Goal: Information Seeking & Learning: Find specific fact

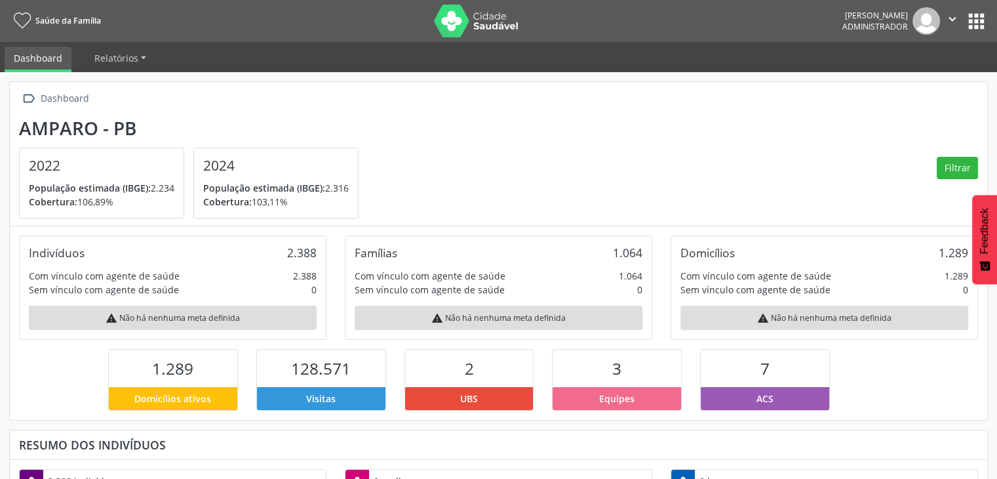
scroll to position [216, 326]
click at [972, 23] on button "apps" at bounding box center [976, 21] width 23 height 23
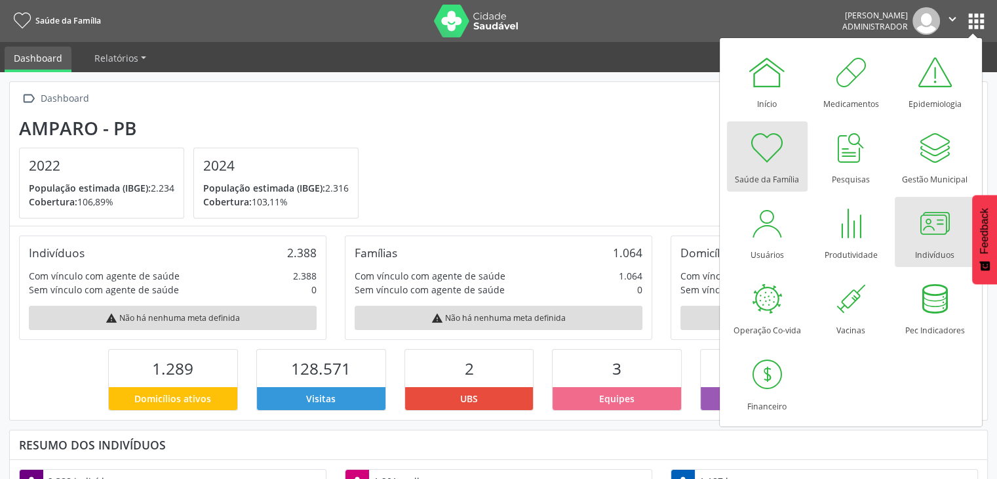
click at [928, 223] on div at bounding box center [934, 222] width 39 height 39
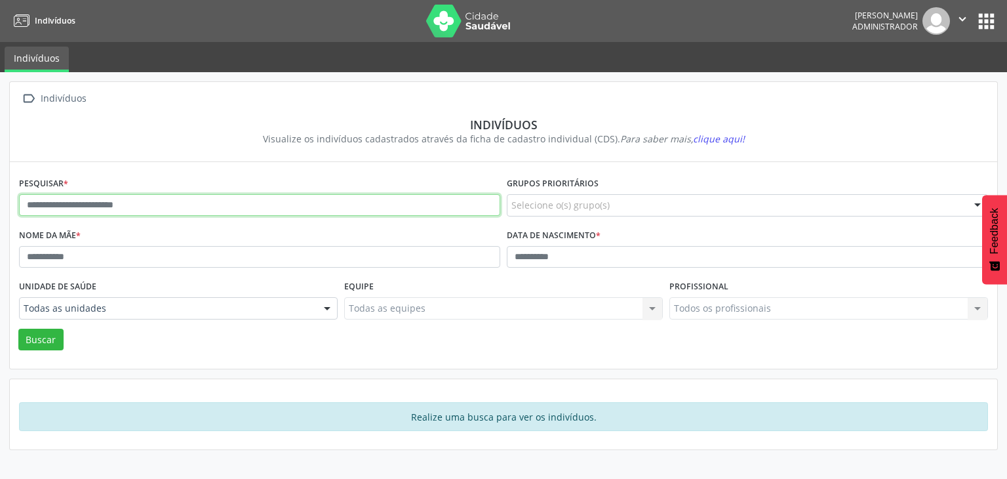
drag, startPoint x: 277, startPoint y: 210, endPoint x: 289, endPoint y: 212, distance: 11.2
click at [277, 210] on input "text" at bounding box center [259, 205] width 481 height 22
click at [18, 329] on button "Buscar" at bounding box center [40, 340] width 45 height 22
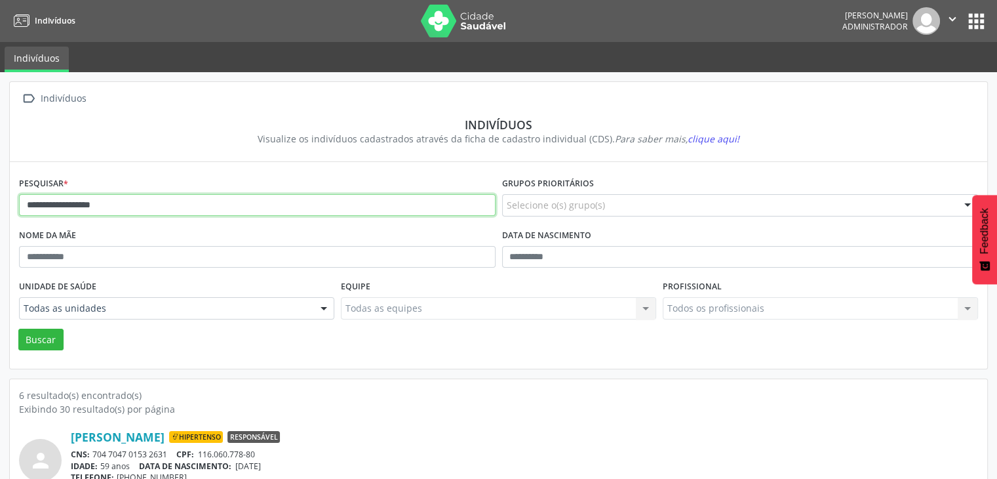
click at [138, 205] on input "**********" at bounding box center [257, 205] width 477 height 22
type input "*"
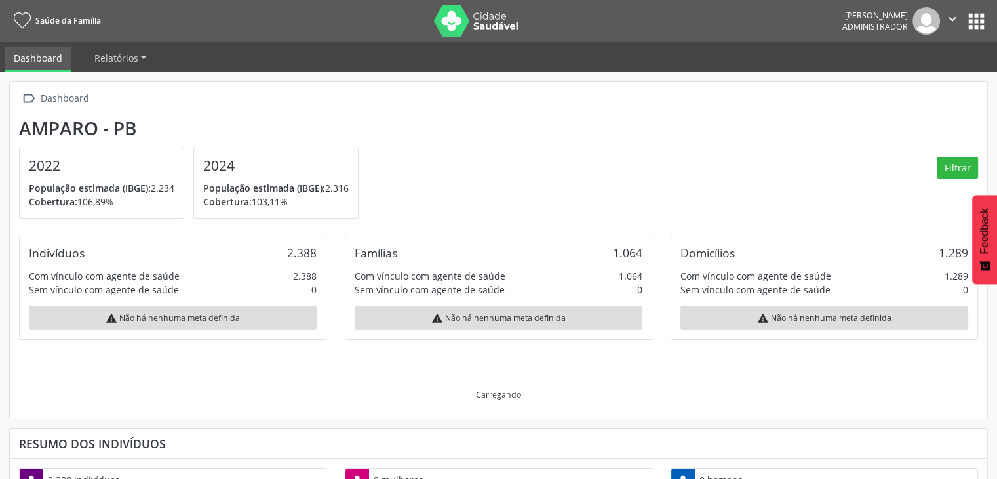
scroll to position [216, 326]
click at [984, 14] on button "apps" at bounding box center [976, 21] width 23 height 23
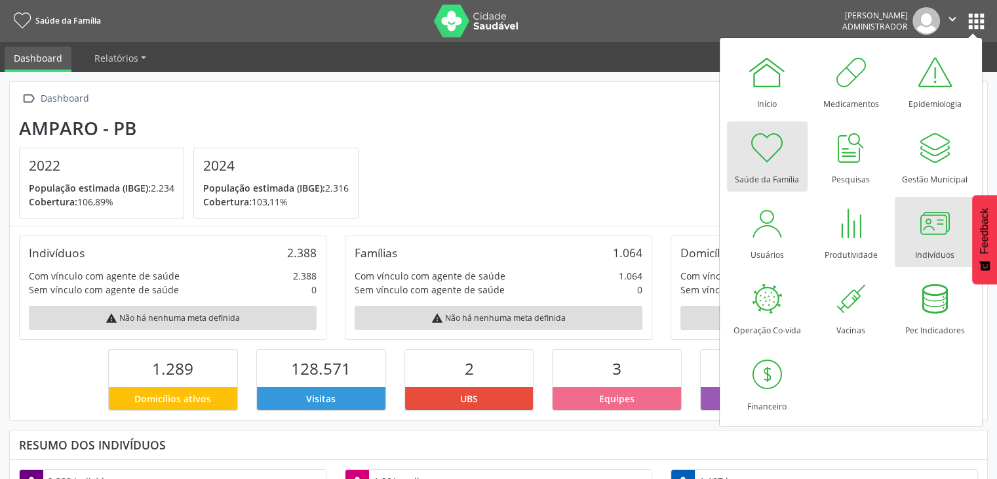
click at [941, 222] on div at bounding box center [934, 222] width 39 height 39
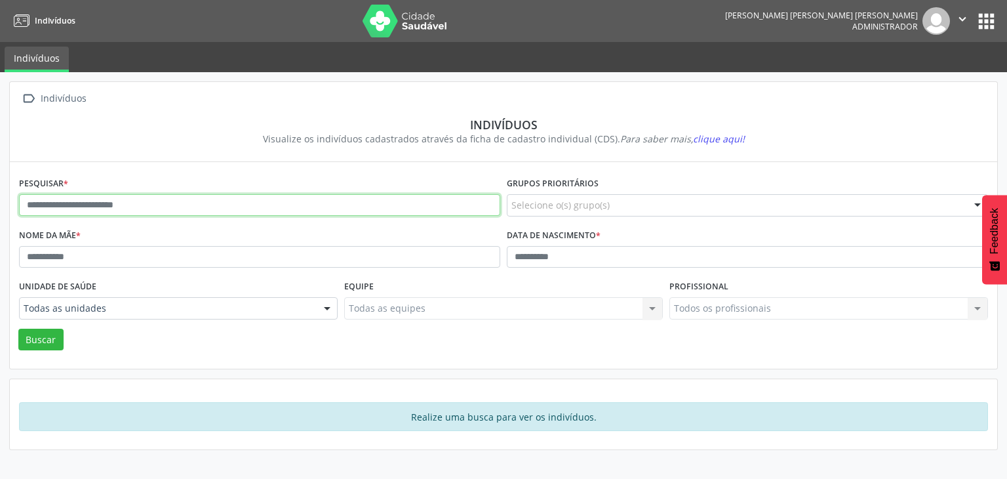
click at [194, 211] on input "text" at bounding box center [259, 205] width 481 height 22
type input "******"
click at [18, 329] on button "Buscar" at bounding box center [40, 340] width 45 height 22
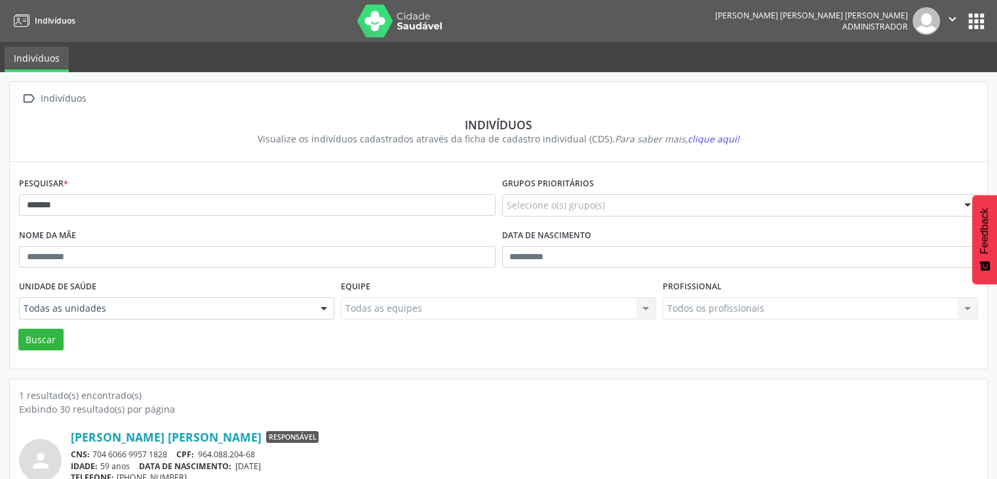
scroll to position [55, 0]
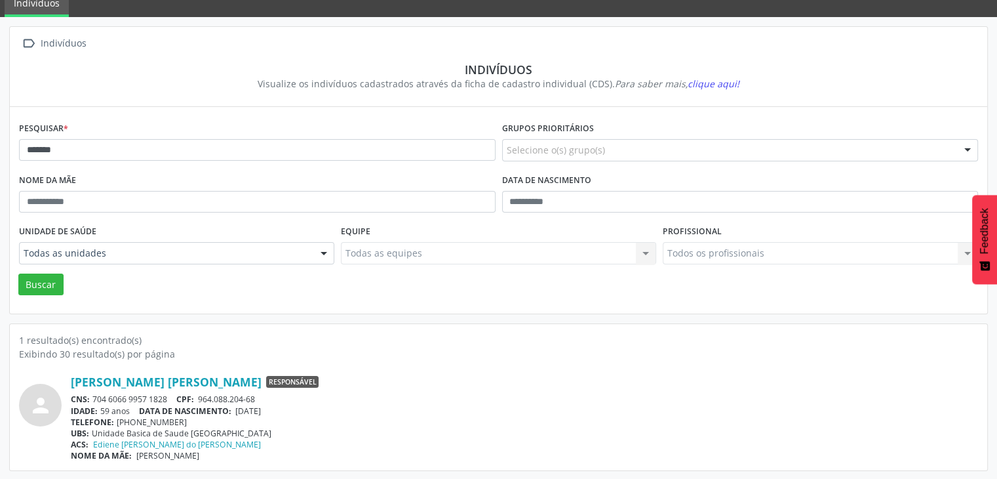
drag, startPoint x: 92, startPoint y: 401, endPoint x: 173, endPoint y: 399, distance: 80.7
click at [173, 399] on div "CNS: 704 6066 9957 1828 CPF: 964.088.204-68" at bounding box center [524, 398] width 907 height 11
copy div "704 6066 9957 1828"
drag, startPoint x: 237, startPoint y: 409, endPoint x: 283, endPoint y: 407, distance: 46.0
click at [283, 407] on div "IDADE: 59 anos DATA DE NASCIMENTO: 21/05/1966" at bounding box center [524, 410] width 907 height 11
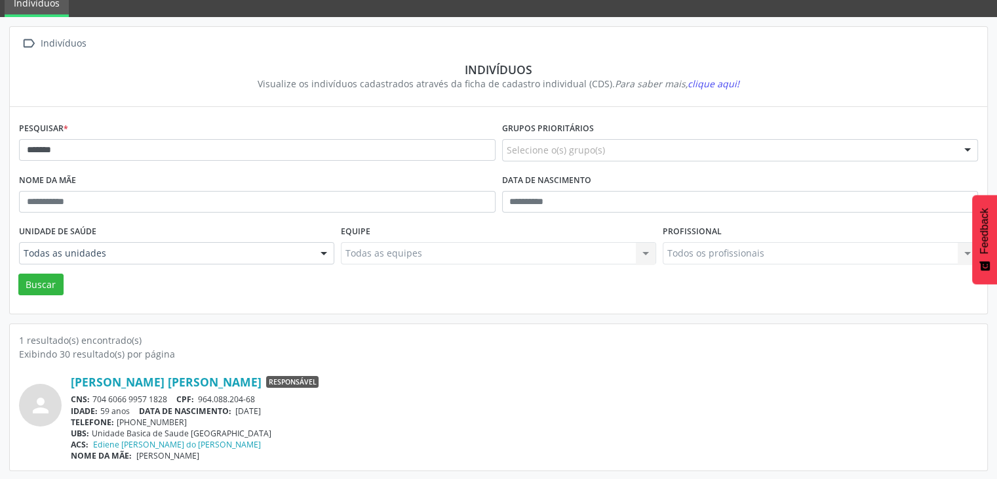
copy span "21/05/1966"
click at [165, 134] on div "Pesquisar * ******" at bounding box center [257, 145] width 483 height 52
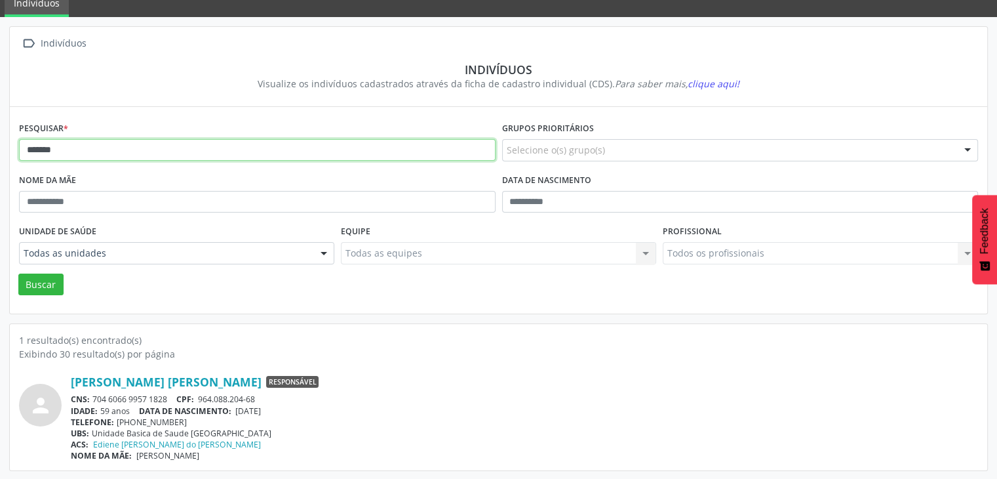
click at [163, 150] on input "******" at bounding box center [257, 150] width 477 height 22
type input "********"
click at [18, 273] on button "Buscar" at bounding box center [40, 284] width 45 height 22
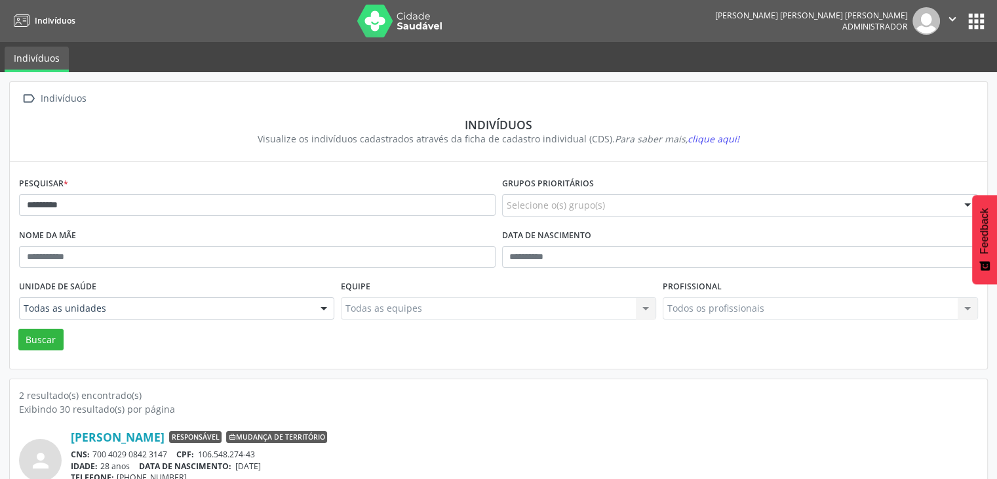
scroll to position [170, 0]
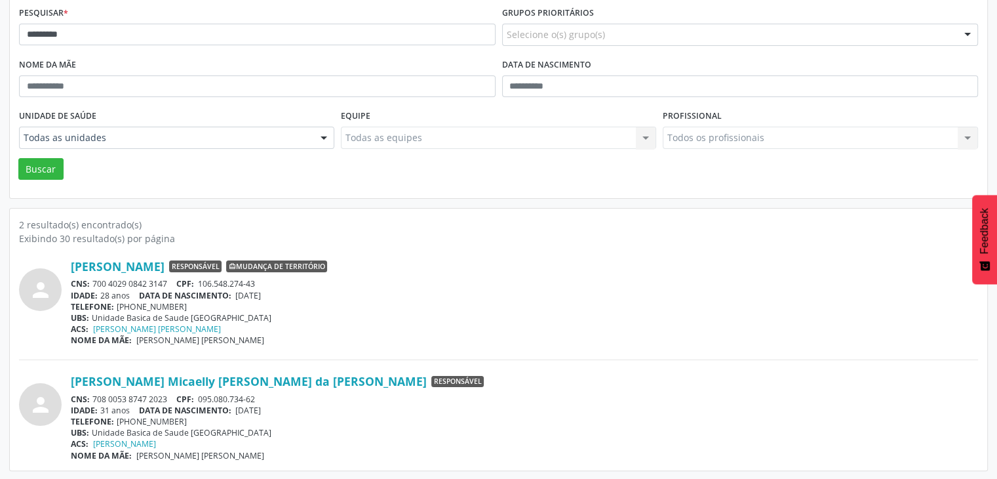
drag, startPoint x: 92, startPoint y: 397, endPoint x: 168, endPoint y: 388, distance: 76.5
click at [168, 388] on div "Amanda Micaelly Batista da Silva Neri Responsável CNS: 708 0053 8747 2023 CPF: …" at bounding box center [524, 417] width 907 height 87
copy div "708 0053 8747 2023"
drag, startPoint x: 238, startPoint y: 410, endPoint x: 292, endPoint y: 410, distance: 53.8
click at [292, 410] on div "IDADE: 31 anos DATA DE NASCIMENTO: 22/04/1994" at bounding box center [524, 410] width 907 height 11
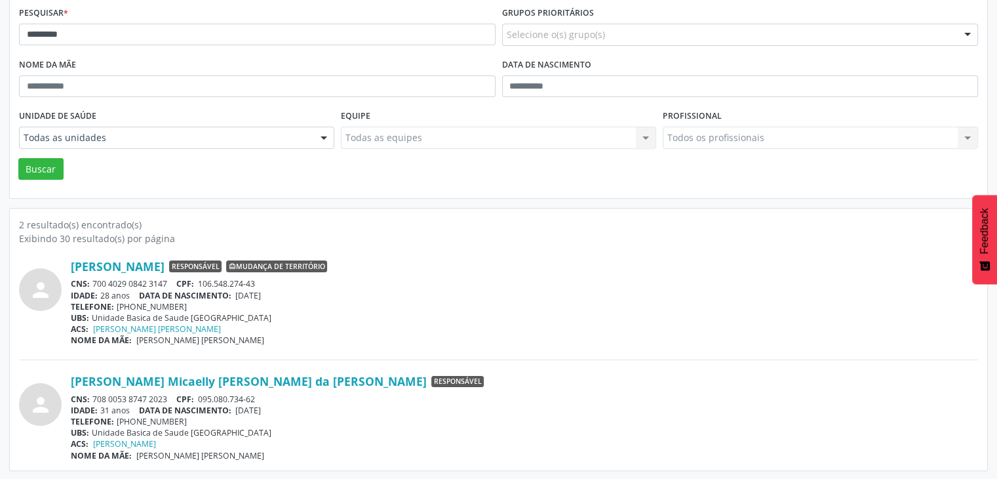
copy span "22/04/1994"
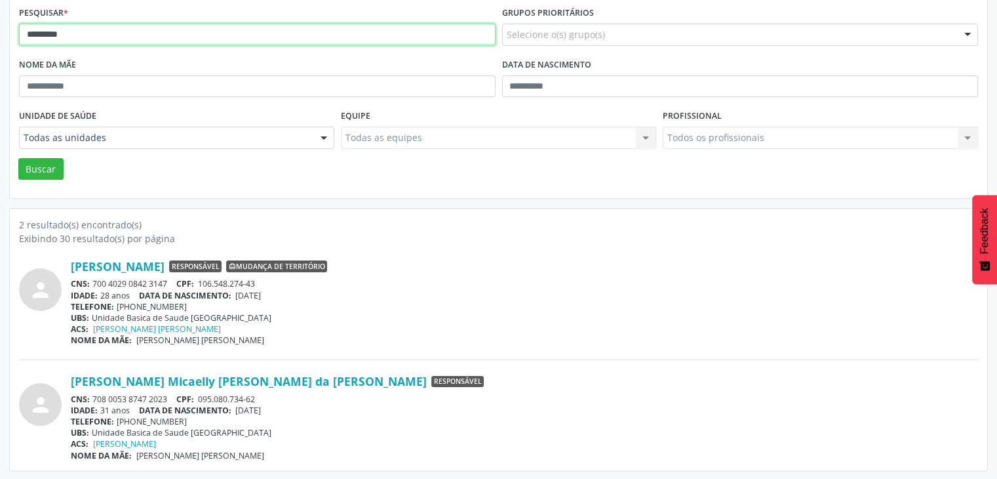
click at [144, 35] on input "********" at bounding box center [257, 35] width 477 height 22
click at [18, 158] on button "Buscar" at bounding box center [40, 169] width 45 height 22
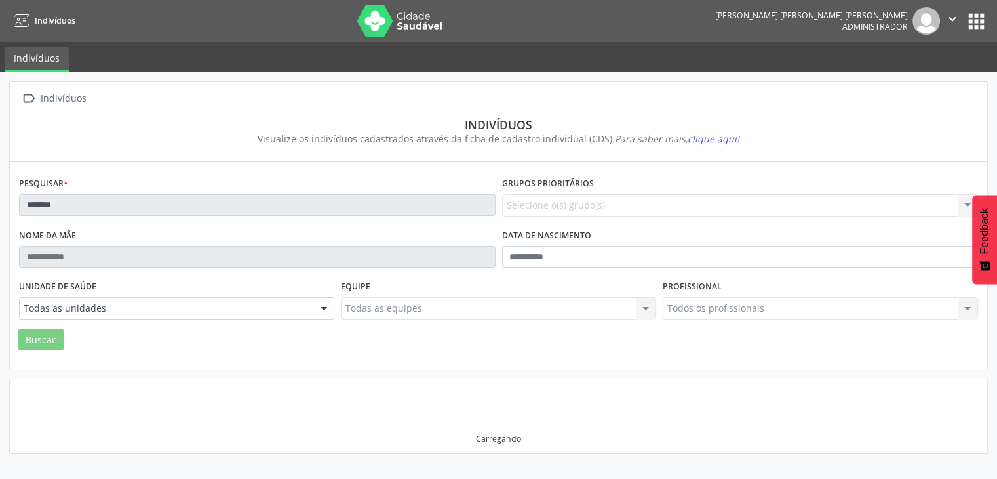
scroll to position [0, 0]
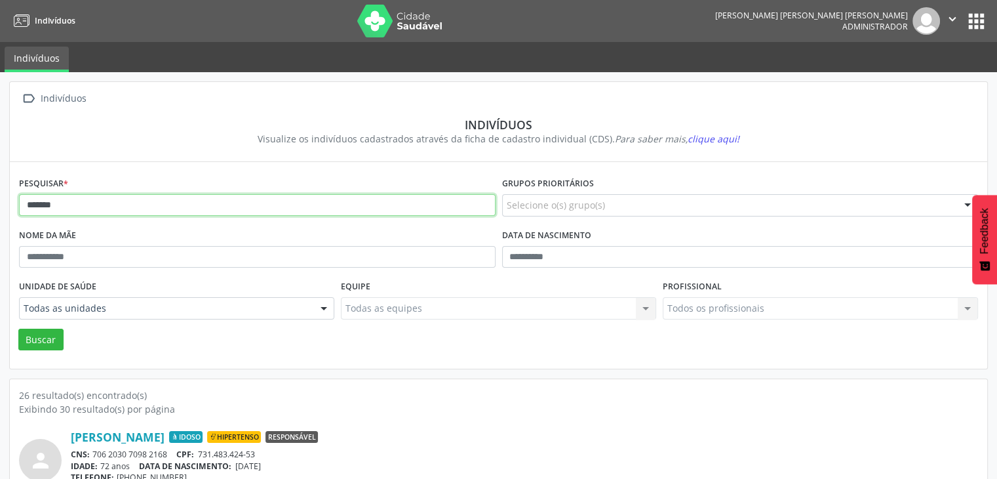
click at [152, 210] on input "******" at bounding box center [257, 205] width 477 height 22
type input "**********"
click at [18, 329] on button "Buscar" at bounding box center [40, 340] width 45 height 22
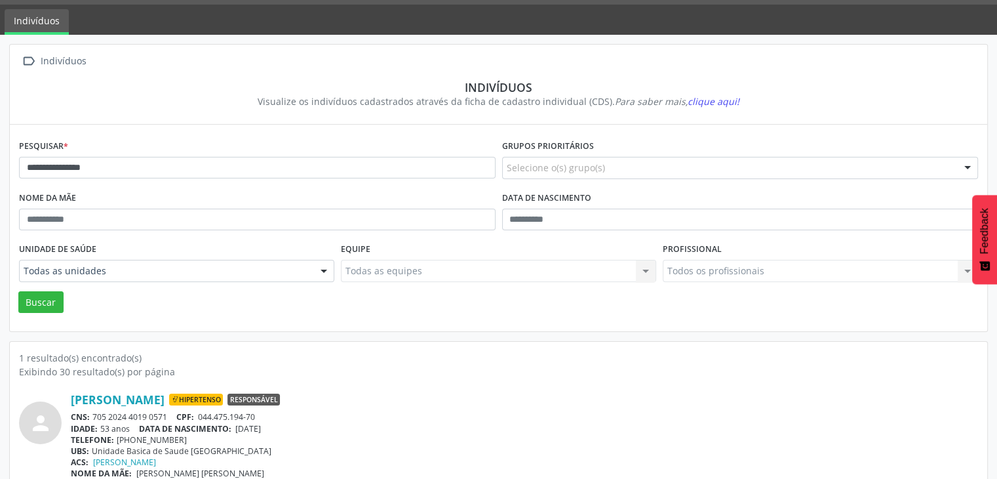
scroll to position [55, 0]
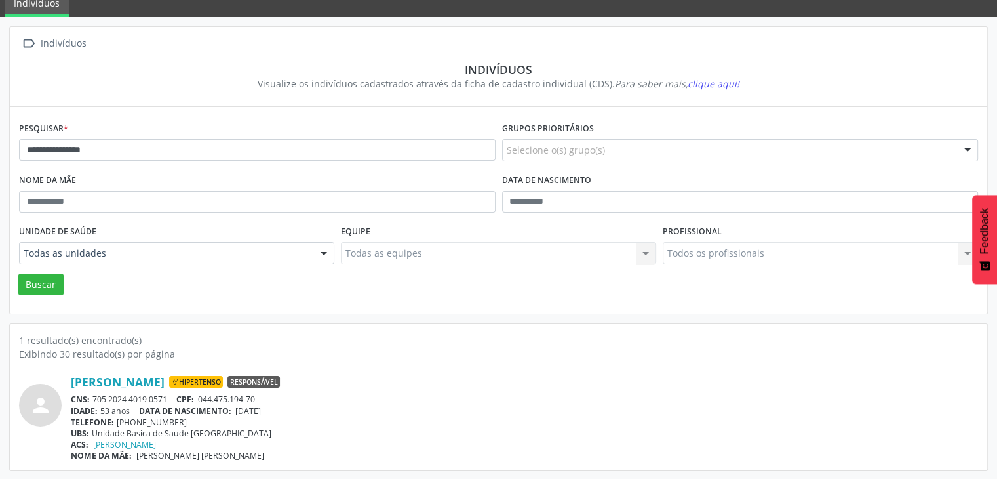
drag, startPoint x: 92, startPoint y: 393, endPoint x: 169, endPoint y: 391, distance: 76.7
click at [169, 391] on div "Josefa Ferreira da Silva Hipertenso Responsável CNS: 705 2024 4019 0571 CPF: 04…" at bounding box center [524, 417] width 907 height 87
copy div "705 2024 4019 0571"
drag, startPoint x: 238, startPoint y: 407, endPoint x: 296, endPoint y: 409, distance: 57.7
click at [296, 409] on div "IDADE: 53 anos DATA DE NASCIMENTO: 20/11/1971" at bounding box center [524, 410] width 907 height 11
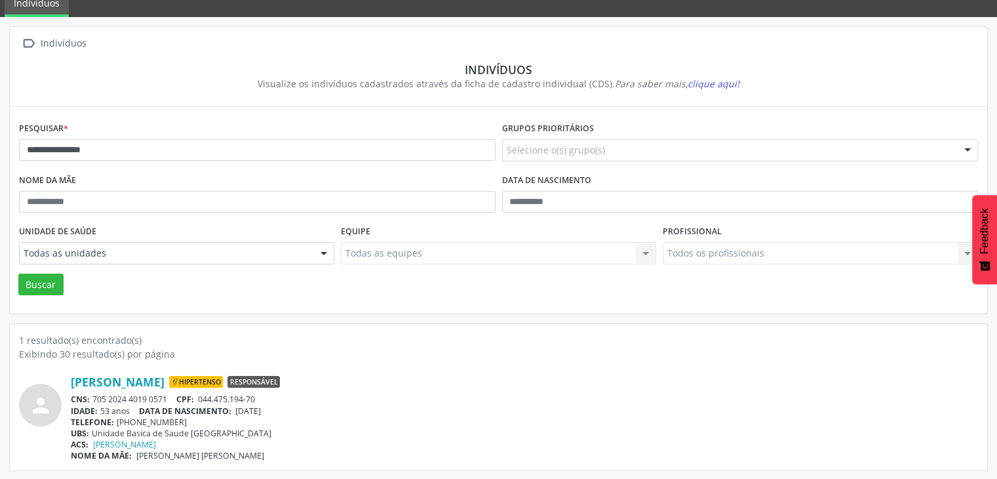
copy span "20/11/1971"
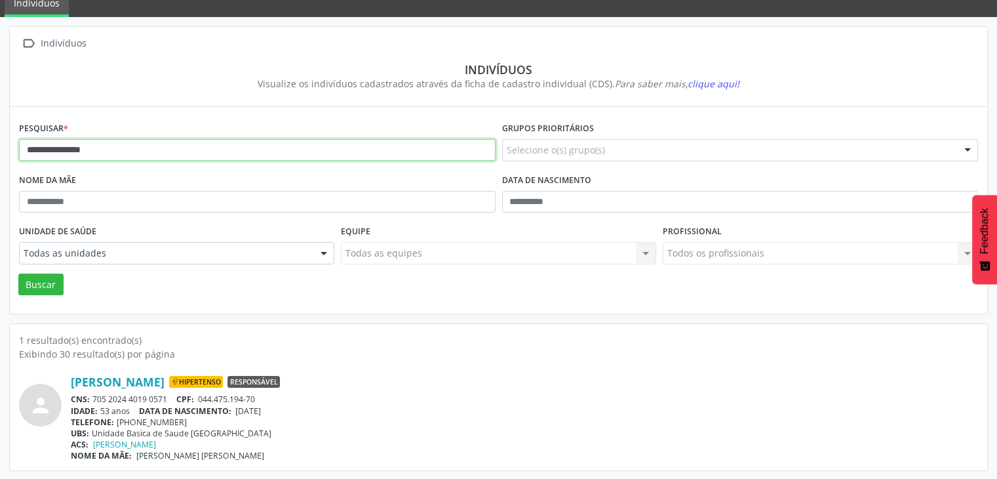
click at [174, 139] on input "**********" at bounding box center [257, 150] width 477 height 22
type input "******"
click at [18, 273] on button "Buscar" at bounding box center [40, 284] width 45 height 22
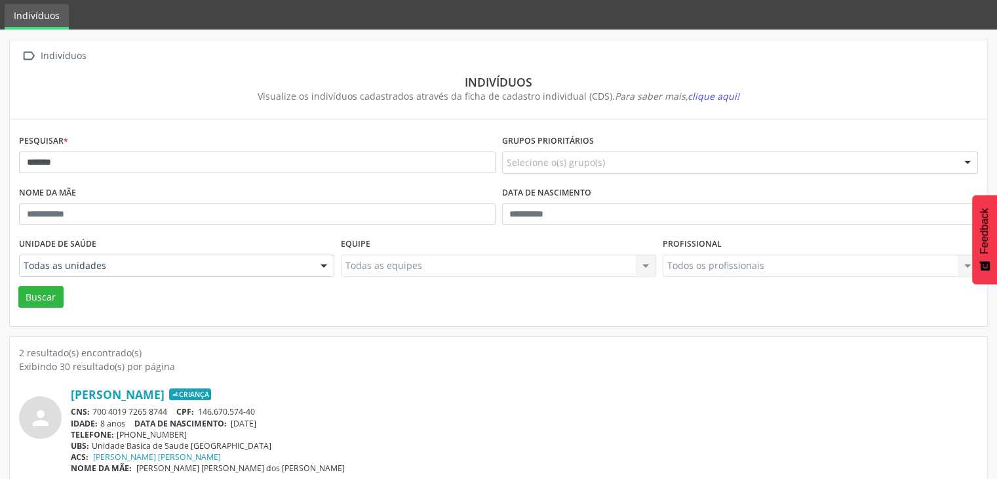
scroll to position [170, 0]
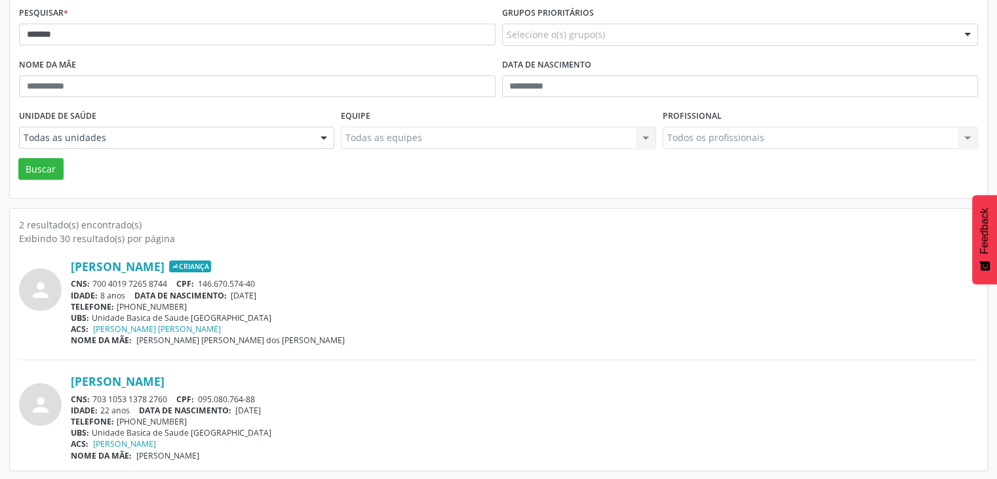
drag, startPoint x: 92, startPoint y: 397, endPoint x: 153, endPoint y: 394, distance: 61.0
click at [153, 394] on div "CNS: 703 1053 1378 2760 CPF: 095.080.764-88" at bounding box center [524, 398] width 907 height 11
click at [112, 394] on div "CNS: 703 1053 1378 2760 CPF: 095.080.764-88" at bounding box center [524, 398] width 907 height 11
drag, startPoint x: 96, startPoint y: 393, endPoint x: 152, endPoint y: 395, distance: 56.4
click at [152, 395] on div "CNS: 703 1053 1378 2760 CPF: 095.080.764-88" at bounding box center [524, 398] width 907 height 11
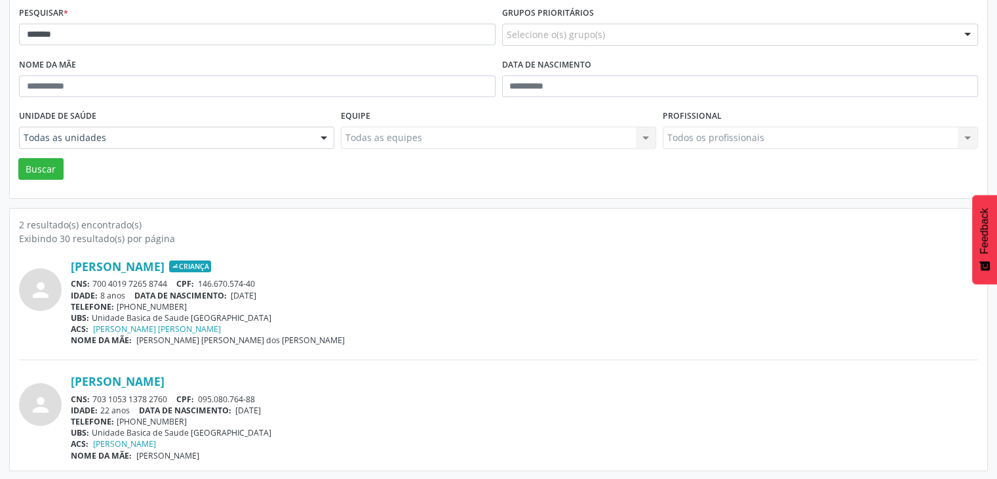
click at [152, 395] on div "CNS: 703 1053 1378 2760 CPF: 095.080.764-88" at bounding box center [524, 398] width 907 height 11
drag, startPoint x: 94, startPoint y: 395, endPoint x: 168, endPoint y: 395, distance: 73.4
click at [168, 395] on div "CNS: 703 1053 1378 2760 CPF: 095.080.764-88" at bounding box center [524, 398] width 907 height 11
copy div "703 1053 1378 2760"
drag, startPoint x: 239, startPoint y: 405, endPoint x: 277, endPoint y: 405, distance: 38.0
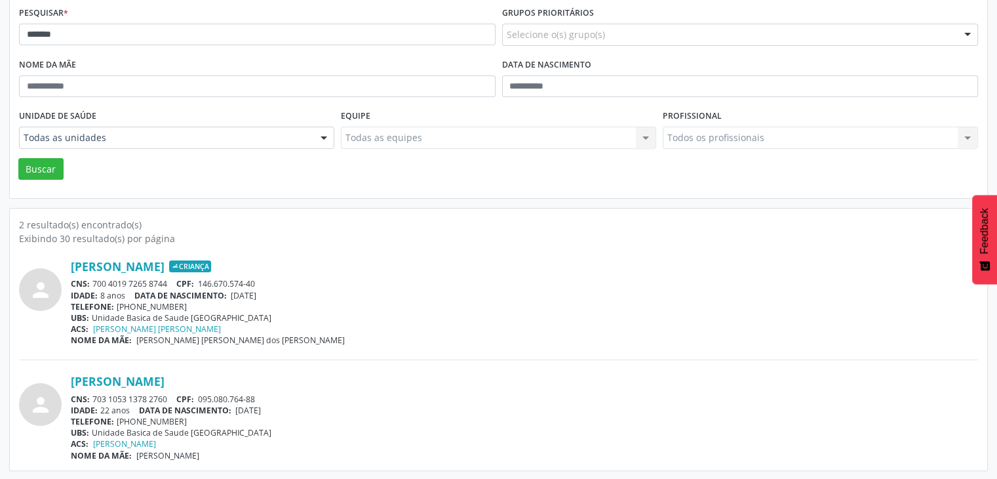
click at [261, 405] on span "21/08/2003" at bounding box center [248, 410] width 26 height 11
drag, startPoint x: 279, startPoint y: 405, endPoint x: 272, endPoint y: 405, distance: 6.6
click at [261, 410] on span "21/08/2003" at bounding box center [248, 410] width 26 height 11
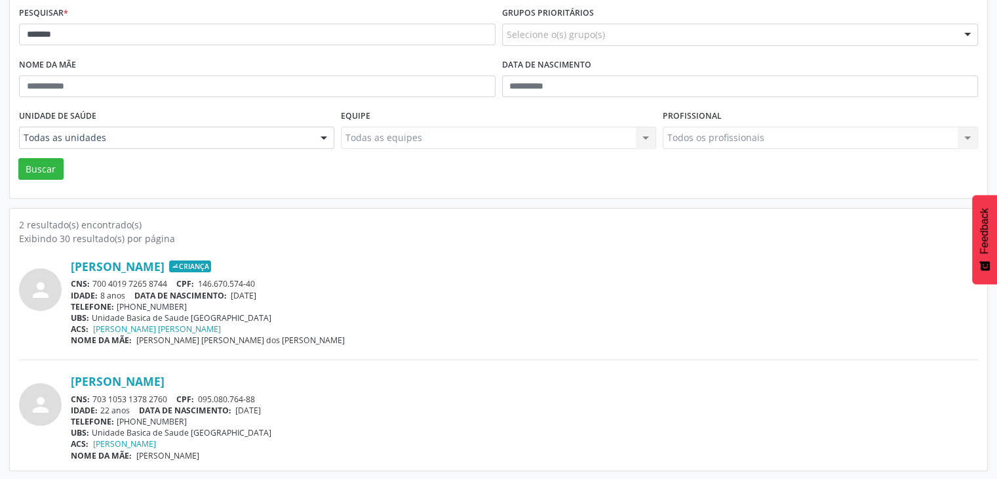
drag, startPoint x: 241, startPoint y: 408, endPoint x: 282, endPoint y: 408, distance: 41.3
click at [282, 408] on div "IDADE: 22 anos DATA DE NASCIMENTO: 21/08/2003" at bounding box center [524, 410] width 907 height 11
copy span "21/08/2003"
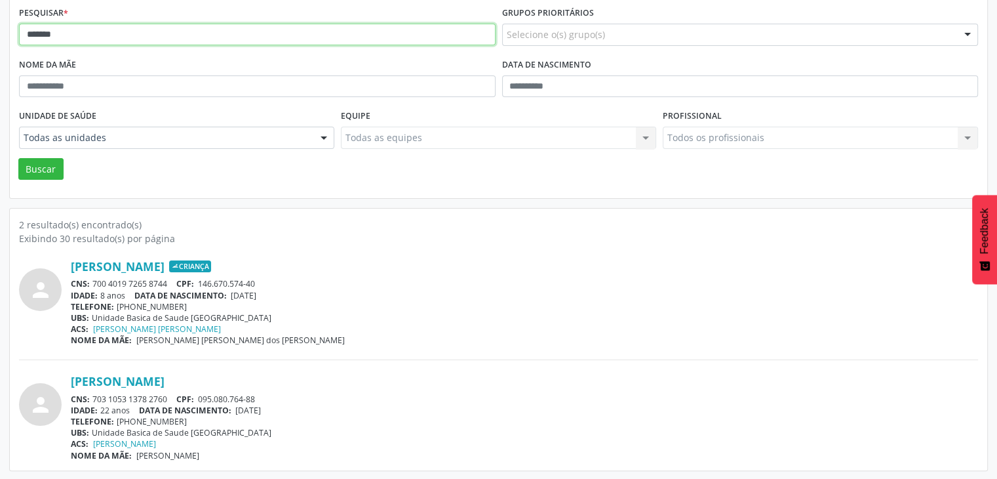
click at [103, 33] on input "******" at bounding box center [257, 35] width 477 height 22
type input "*******"
click at [18, 158] on button "Buscar" at bounding box center [40, 169] width 45 height 22
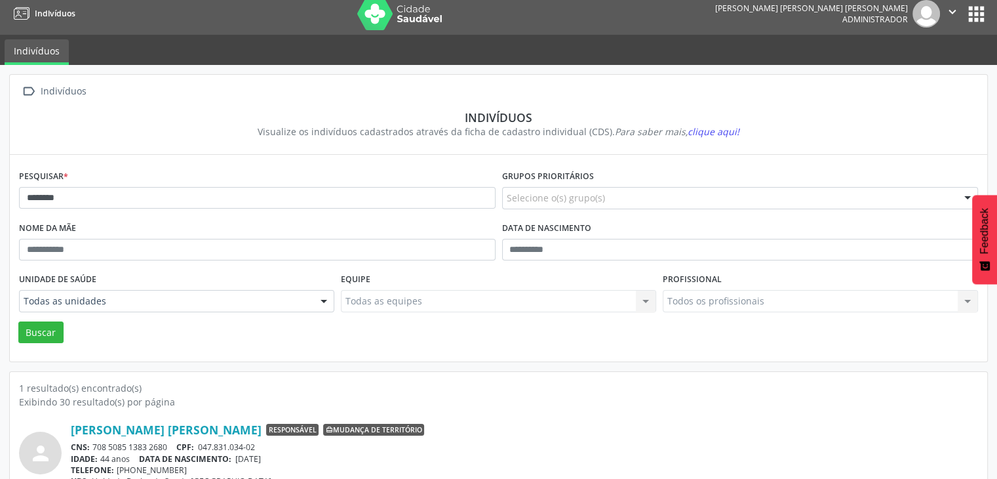
scroll to position [55, 0]
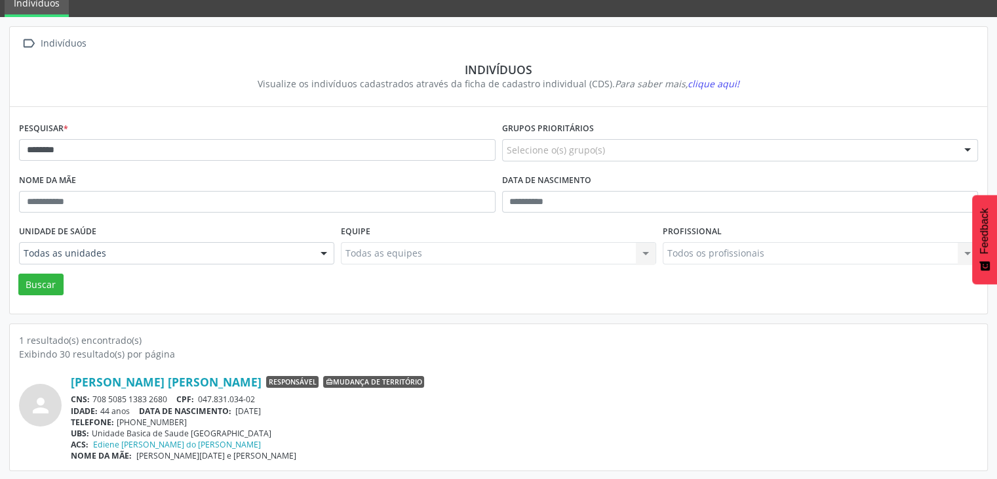
drag, startPoint x: 92, startPoint y: 395, endPoint x: 168, endPoint y: 395, distance: 76.1
click at [168, 395] on div "CNS: 708 5085 1383 2680 CPF: 047.831.034-02" at bounding box center [524, 398] width 907 height 11
copy div "708 5085 1383 2680"
drag, startPoint x: 239, startPoint y: 407, endPoint x: 286, endPoint y: 406, distance: 46.6
click at [286, 406] on div "IDADE: 44 anos DATA DE NASCIMENTO: 11/01/1981" at bounding box center [524, 410] width 907 height 11
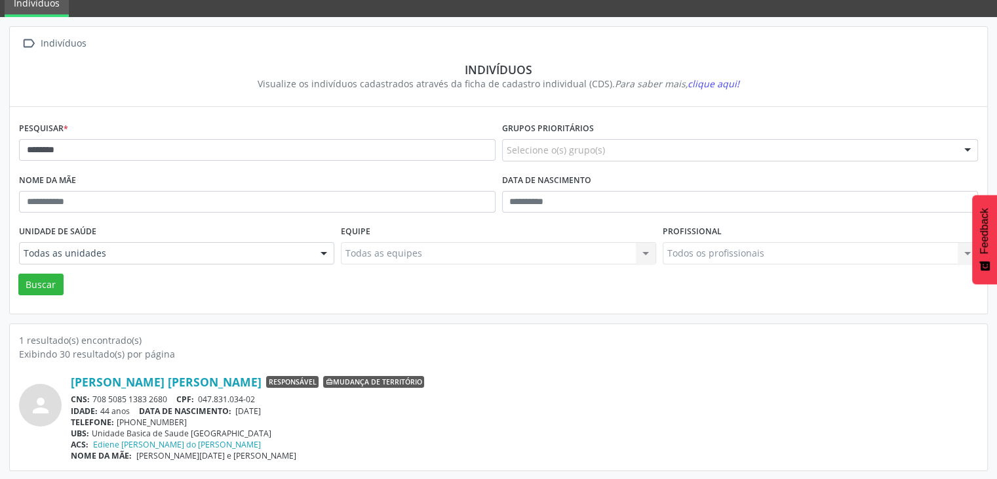
copy span "11/01/1981"
